Goal: Information Seeking & Learning: Understand process/instructions

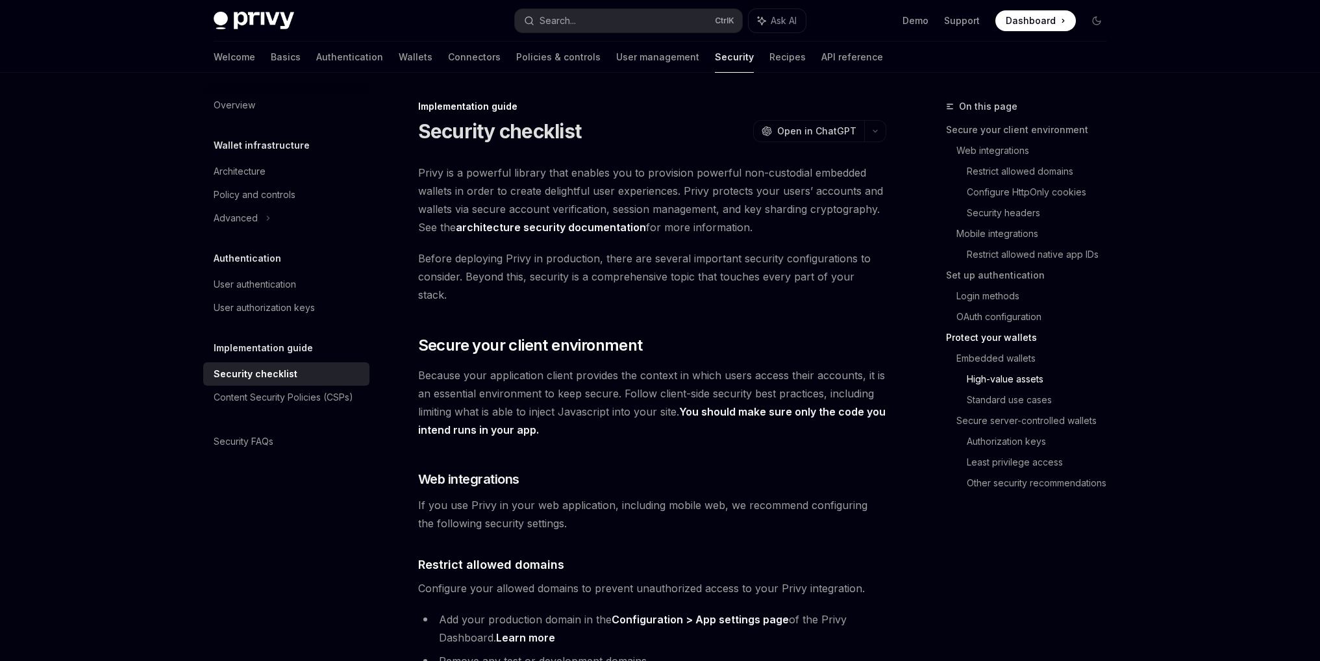
scroll to position [1818, 0]
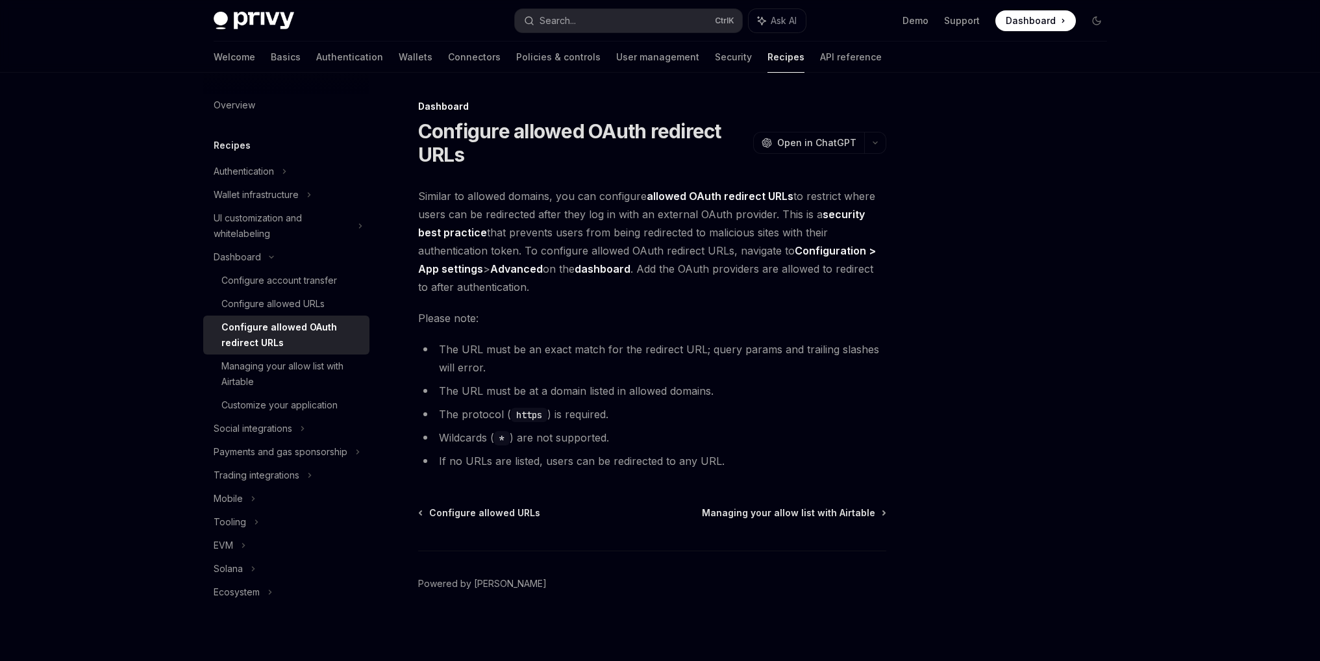
scroll to position [2, 0]
click at [530, 151] on h1 "Configure allowed OAuth redirect URLs" at bounding box center [583, 141] width 330 height 47
click at [234, 304] on div "Configure allowed URLs" at bounding box center [272, 304] width 103 height 16
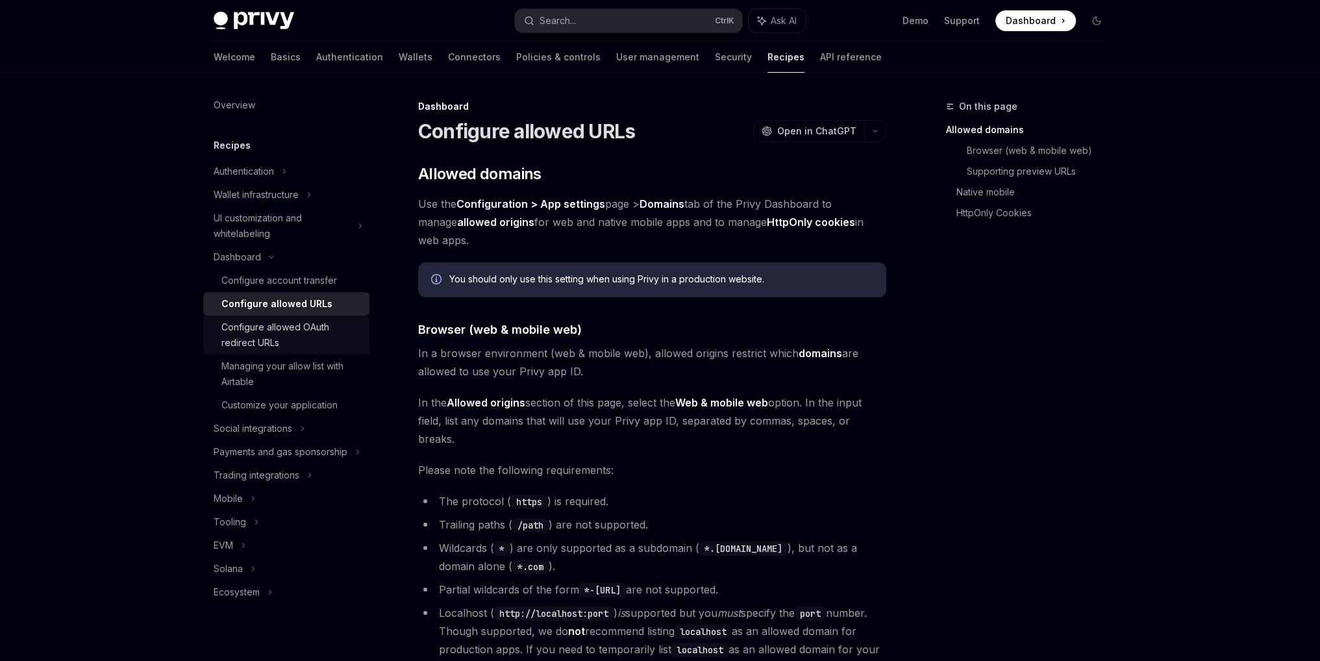
click at [256, 331] on div "Configure allowed OAuth redirect URLs" at bounding box center [291, 334] width 140 height 31
type textarea "*"
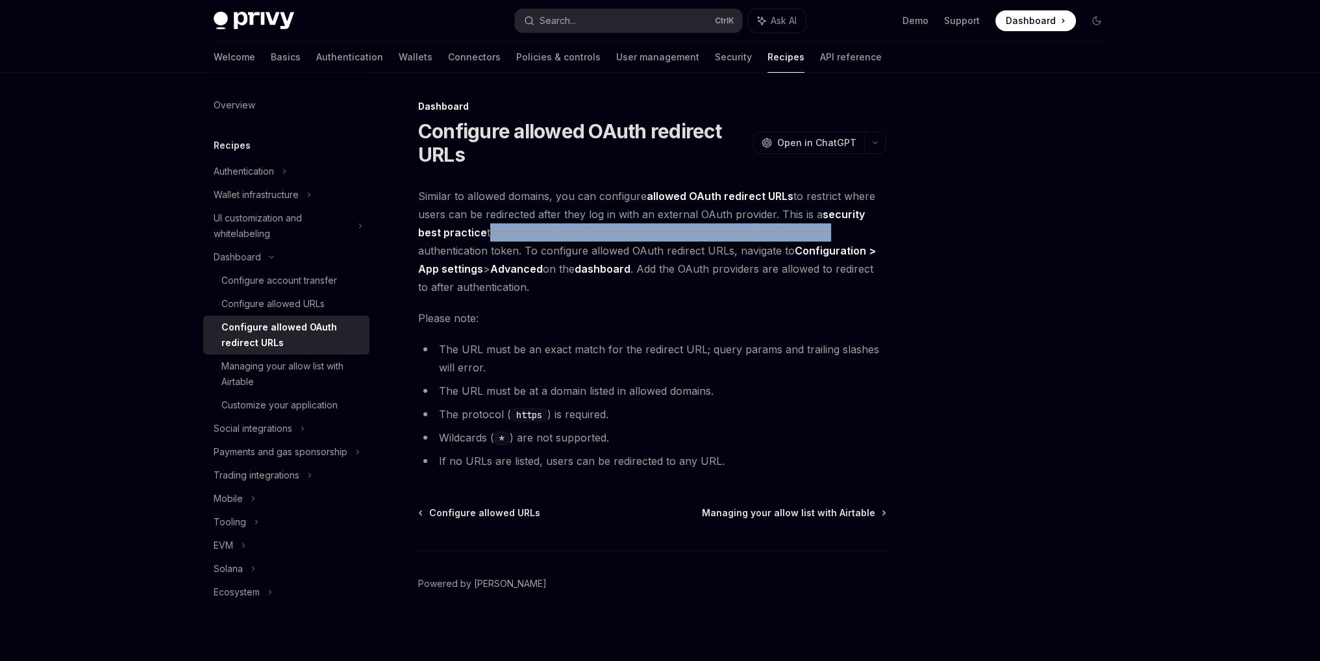
drag, startPoint x: 486, startPoint y: 228, endPoint x: 840, endPoint y: 232, distance: 353.8
click at [840, 232] on span "Similar to allowed domains, you can configure allowed OAuth redirect URLs to re…" at bounding box center [652, 241] width 468 height 109
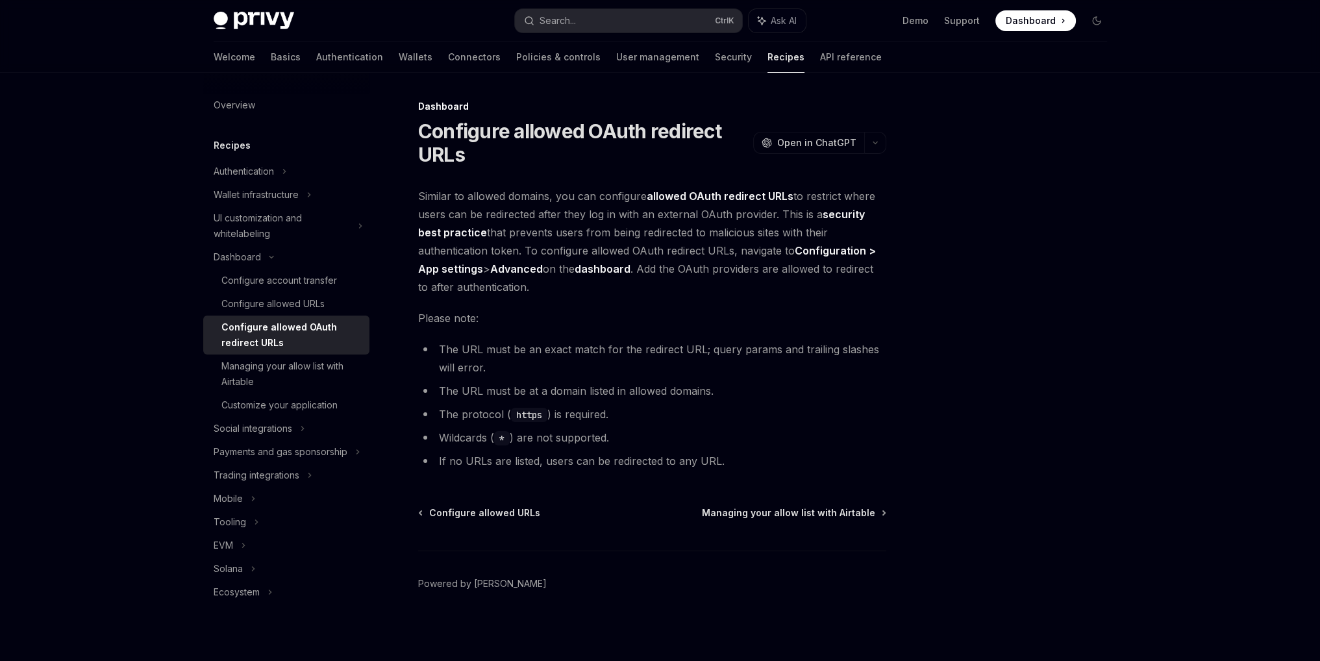
click at [902, 226] on div "Dashboard Configure allowed OAuth redirect URLs OpenAI Open in ChatGPT OpenAI O…" at bounding box center [660, 368] width 914 height 590
click at [654, 294] on span "Similar to allowed domains, you can configure allowed OAuth redirect URLs to re…" at bounding box center [652, 241] width 468 height 109
drag, startPoint x: 456, startPoint y: 266, endPoint x: 547, endPoint y: 268, distance: 90.9
click at [546, 268] on span "Similar to allowed domains, you can configure allowed OAuth redirect URLs to re…" at bounding box center [652, 241] width 468 height 109
click at [547, 268] on span "Similar to allowed domains, you can configure allowed OAuth redirect URLs to re…" at bounding box center [652, 241] width 468 height 109
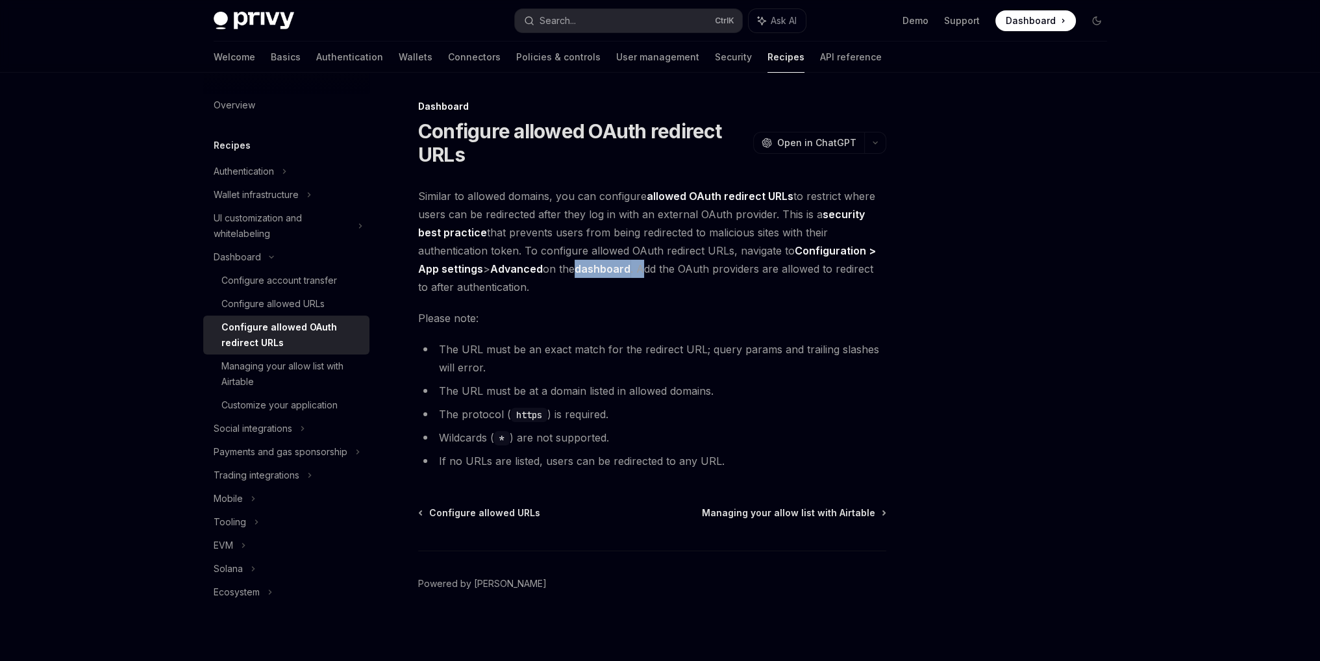
drag, startPoint x: 571, startPoint y: 271, endPoint x: 645, endPoint y: 271, distance: 73.4
click at [645, 271] on span "Similar to allowed domains, you can configure allowed OAuth redirect URLs to re…" at bounding box center [652, 241] width 468 height 109
drag, startPoint x: 660, startPoint y: 271, endPoint x: 766, endPoint y: 269, distance: 106.5
click at [766, 269] on span "Similar to allowed domains, you can configure allowed OAuth redirect URLs to re…" at bounding box center [652, 241] width 468 height 109
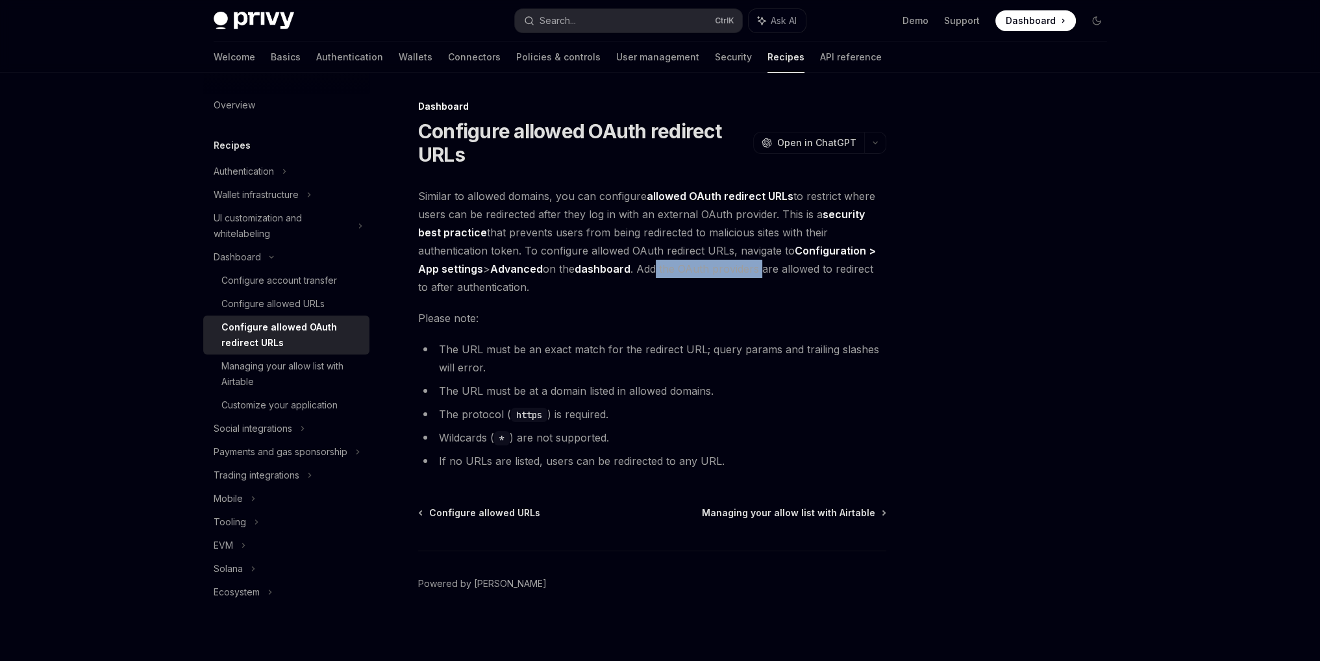
click at [766, 269] on span "Similar to allowed domains, you can configure allowed OAuth redirect URLs to re…" at bounding box center [652, 241] width 468 height 109
drag, startPoint x: 831, startPoint y: 282, endPoint x: 747, endPoint y: 273, distance: 84.9
click at [747, 273] on span "Similar to allowed domains, you can configure allowed OAuth redirect URLs to re…" at bounding box center [652, 241] width 468 height 109
drag, startPoint x: 675, startPoint y: 302, endPoint x: 653, endPoint y: 271, distance: 37.8
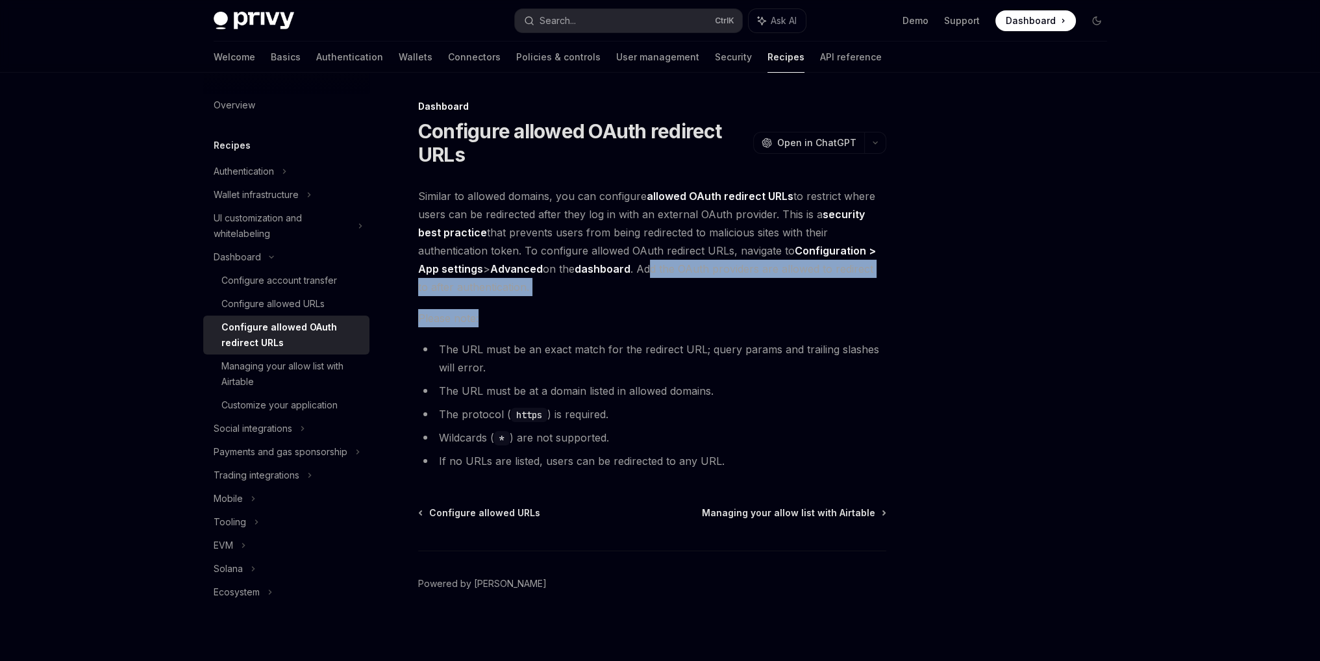
click at [653, 271] on div "Similar to allowed domains, you can configure allowed OAuth redirect URLs to re…" at bounding box center [652, 328] width 468 height 283
click at [654, 271] on span "Similar to allowed domains, you can configure allowed OAuth redirect URLs to re…" at bounding box center [652, 241] width 468 height 109
drag, startPoint x: 601, startPoint y: 291, endPoint x: 641, endPoint y: 265, distance: 48.3
click at [641, 265] on span "Similar to allowed domains, you can configure allowed OAuth redirect URLs to re…" at bounding box center [652, 241] width 468 height 109
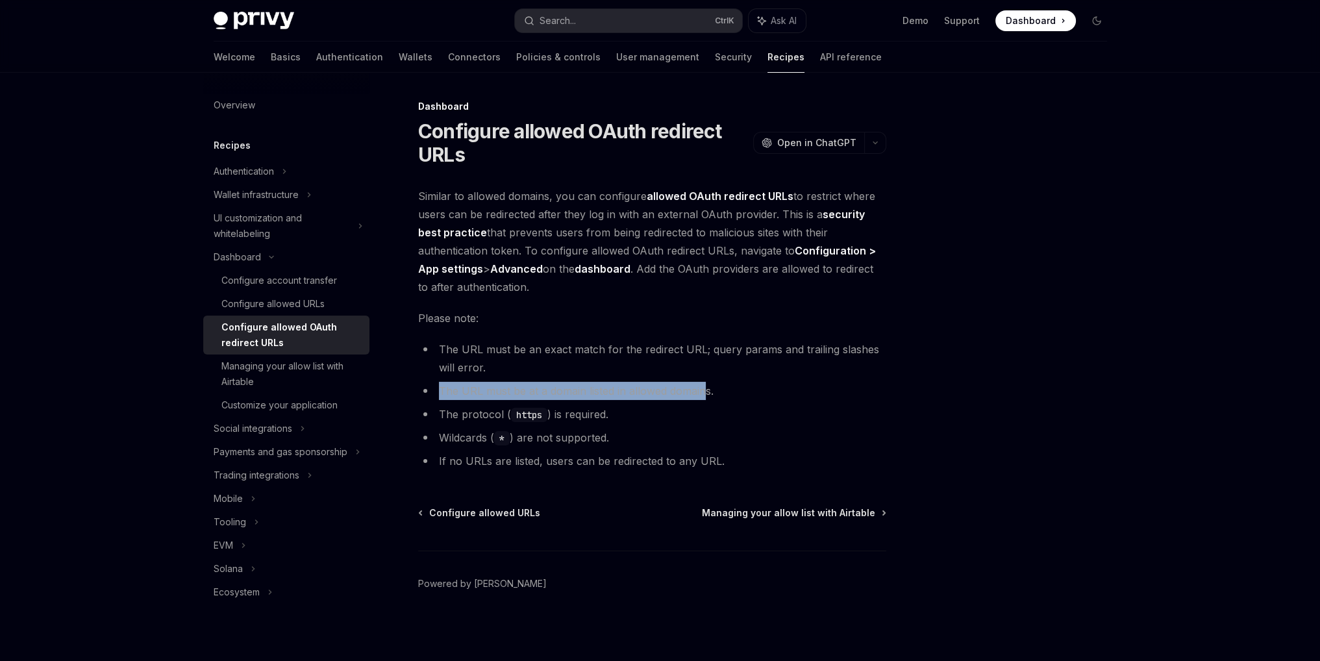
drag, startPoint x: 439, startPoint y: 388, endPoint x: 703, endPoint y: 384, distance: 264.2
click at [703, 384] on li "The URL must be at a domain listed in allowed domains." at bounding box center [652, 391] width 468 height 18
click at [566, 427] on ul "The URL must be an exact match for the redirect URL; query params and trailing …" at bounding box center [652, 405] width 468 height 130
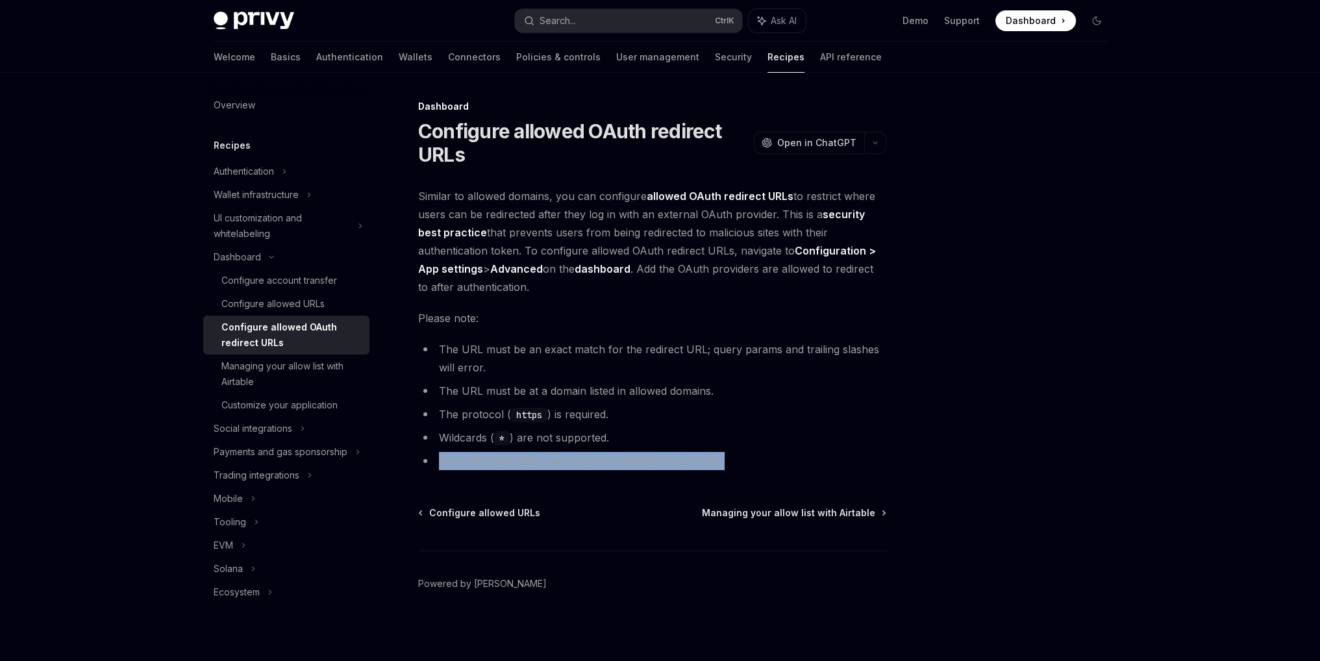
drag, startPoint x: 438, startPoint y: 463, endPoint x: 801, endPoint y: 451, distance: 363.8
click at [801, 451] on ul "The URL must be an exact match for the redirect URL; query params and trailing …" at bounding box center [652, 405] width 468 height 130
drag, startPoint x: 801, startPoint y: 451, endPoint x: 794, endPoint y: 452, distance: 7.4
click at [800, 451] on ul "The URL must be an exact match for the redirect URL; query params and trailing …" at bounding box center [652, 405] width 468 height 130
click at [735, 467] on li "If no URLs are listed, users can be redirected to any URL." at bounding box center [652, 461] width 468 height 18
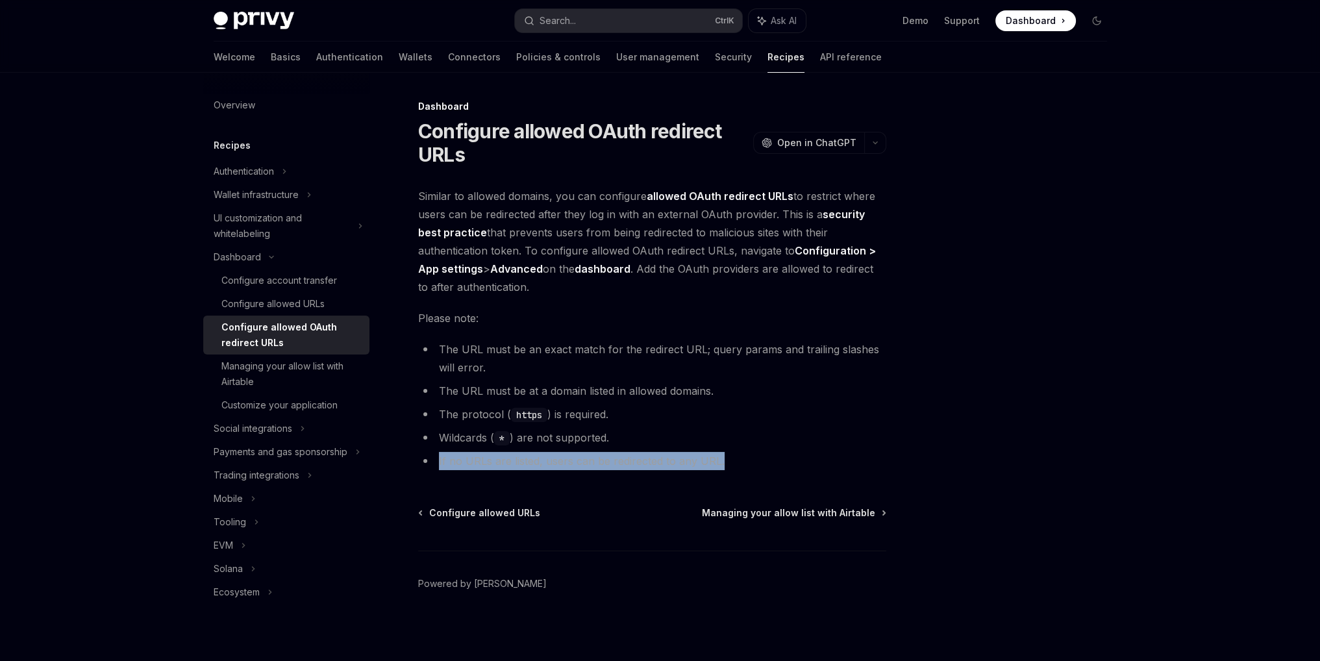
drag, startPoint x: 736, startPoint y: 462, endPoint x: 436, endPoint y: 460, distance: 299.9
click at [436, 460] on li "If no URLs are listed, users can be redirected to any URL." at bounding box center [652, 461] width 468 height 18
click at [443, 461] on li "If no URLs are listed, users can be redirected to any URL." at bounding box center [652, 461] width 468 height 18
click at [618, 429] on li "Wildcards ( * ) are not supported." at bounding box center [652, 437] width 468 height 18
drag, startPoint x: 736, startPoint y: 428, endPoint x: 766, endPoint y: 424, distance: 30.1
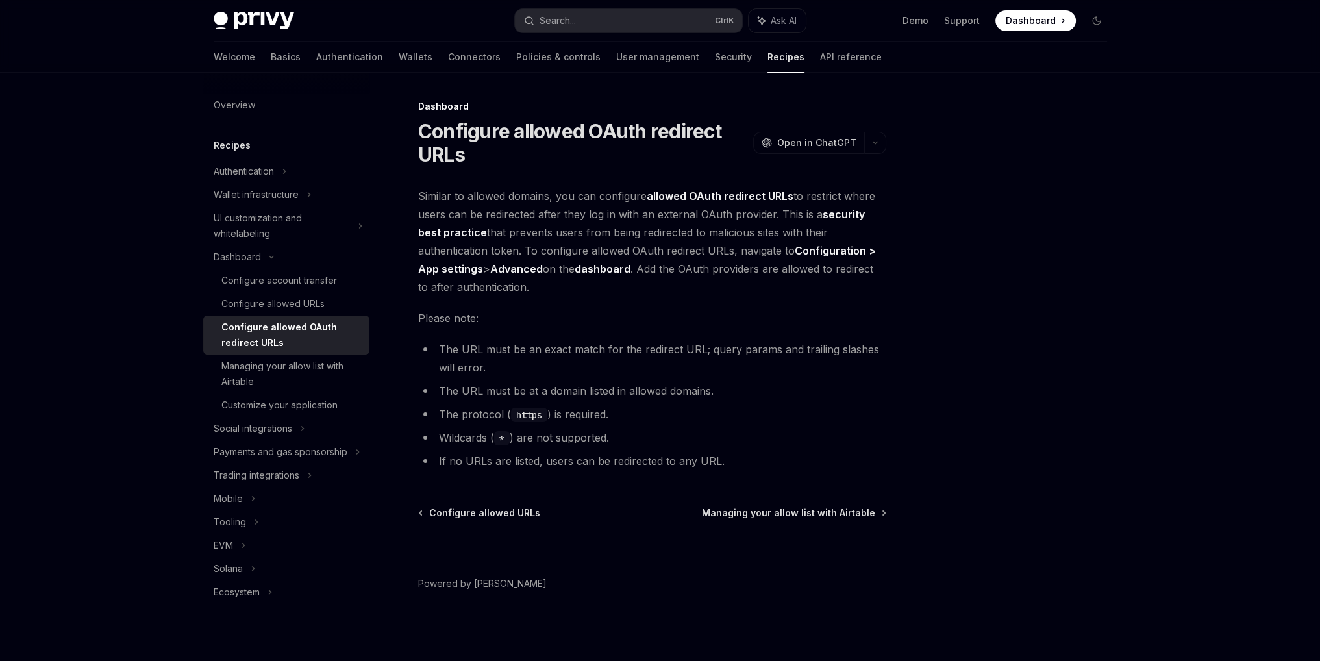
click at [766, 424] on ul "The URL must be an exact match for the redirect URL; query params and trailing …" at bounding box center [652, 405] width 468 height 130
click at [271, 250] on div "Dashboard" at bounding box center [286, 256] width 166 height 23
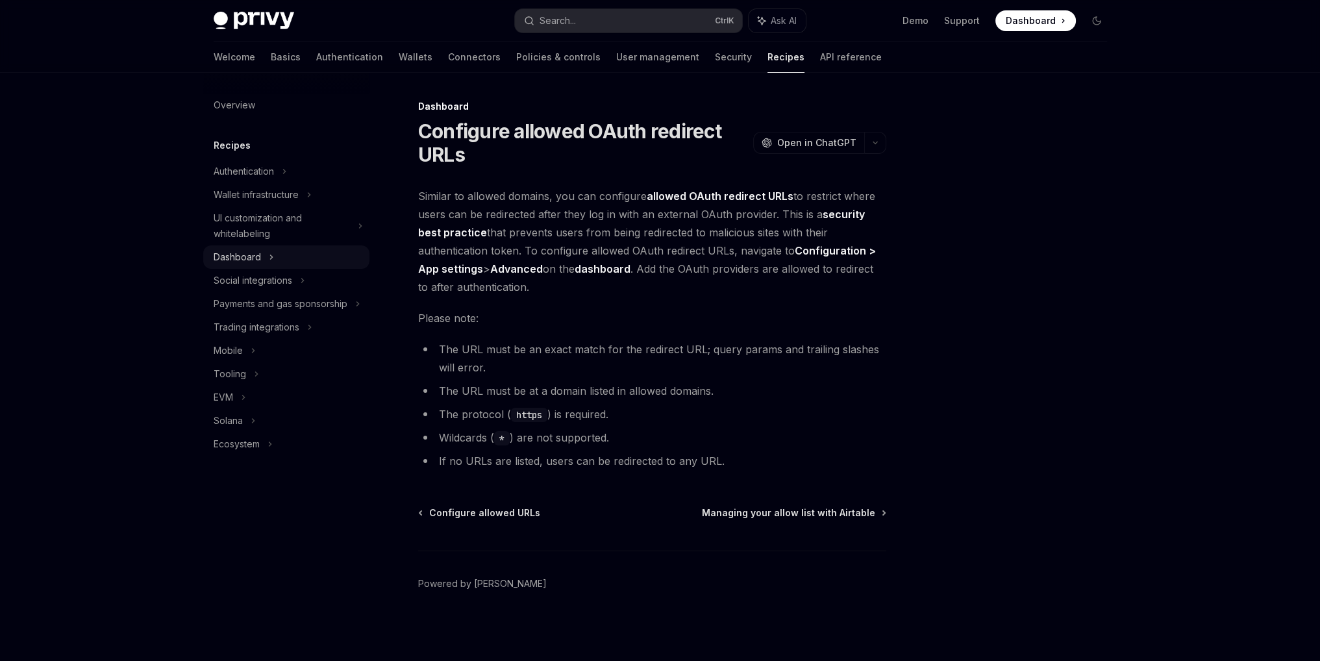
click at [270, 256] on icon at bounding box center [271, 257] width 2 height 4
